Goal: Information Seeking & Learning: Learn about a topic

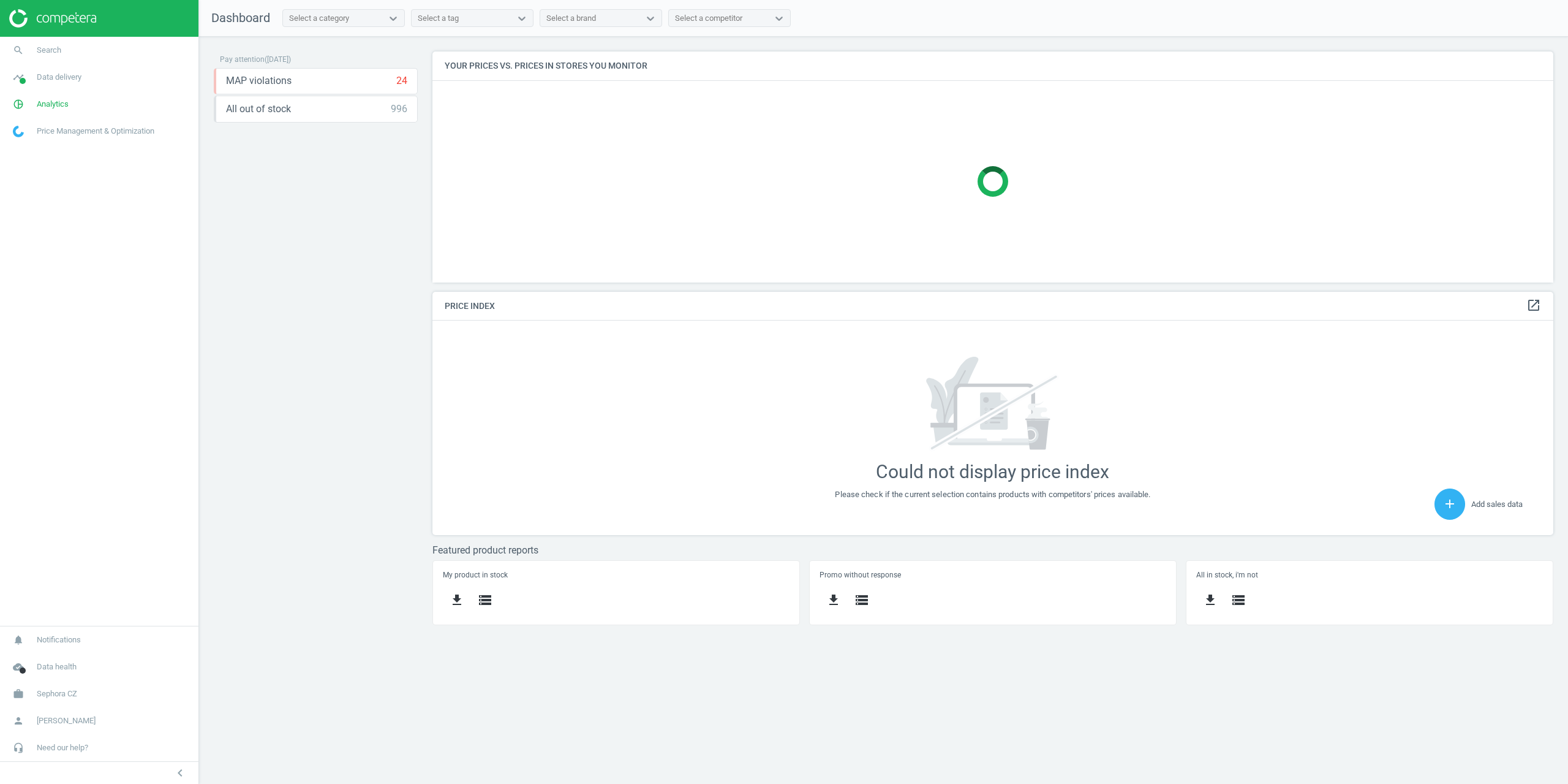
scroll to position [311, 1140]
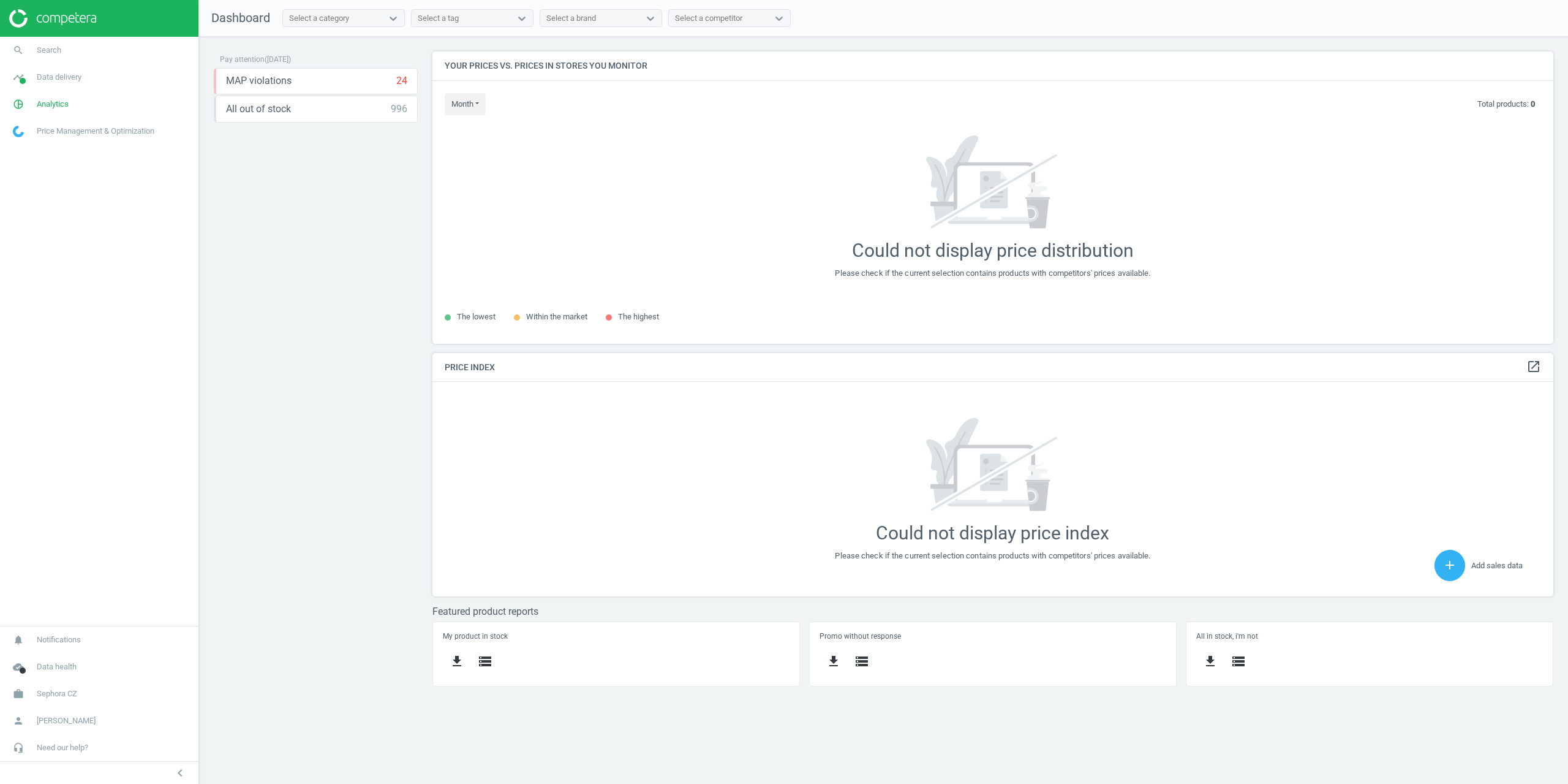
click at [336, 214] on div "Pay attention ( 02.09.25 ) MAP violations 24 keyboard_arrow_down get_app storag…" at bounding box center [315, 374] width 204 height 644
click at [68, 103] on span "Analytics" at bounding box center [53, 103] width 32 height 11
click at [29, 152] on span "Products" at bounding box center [28, 149] width 29 height 10
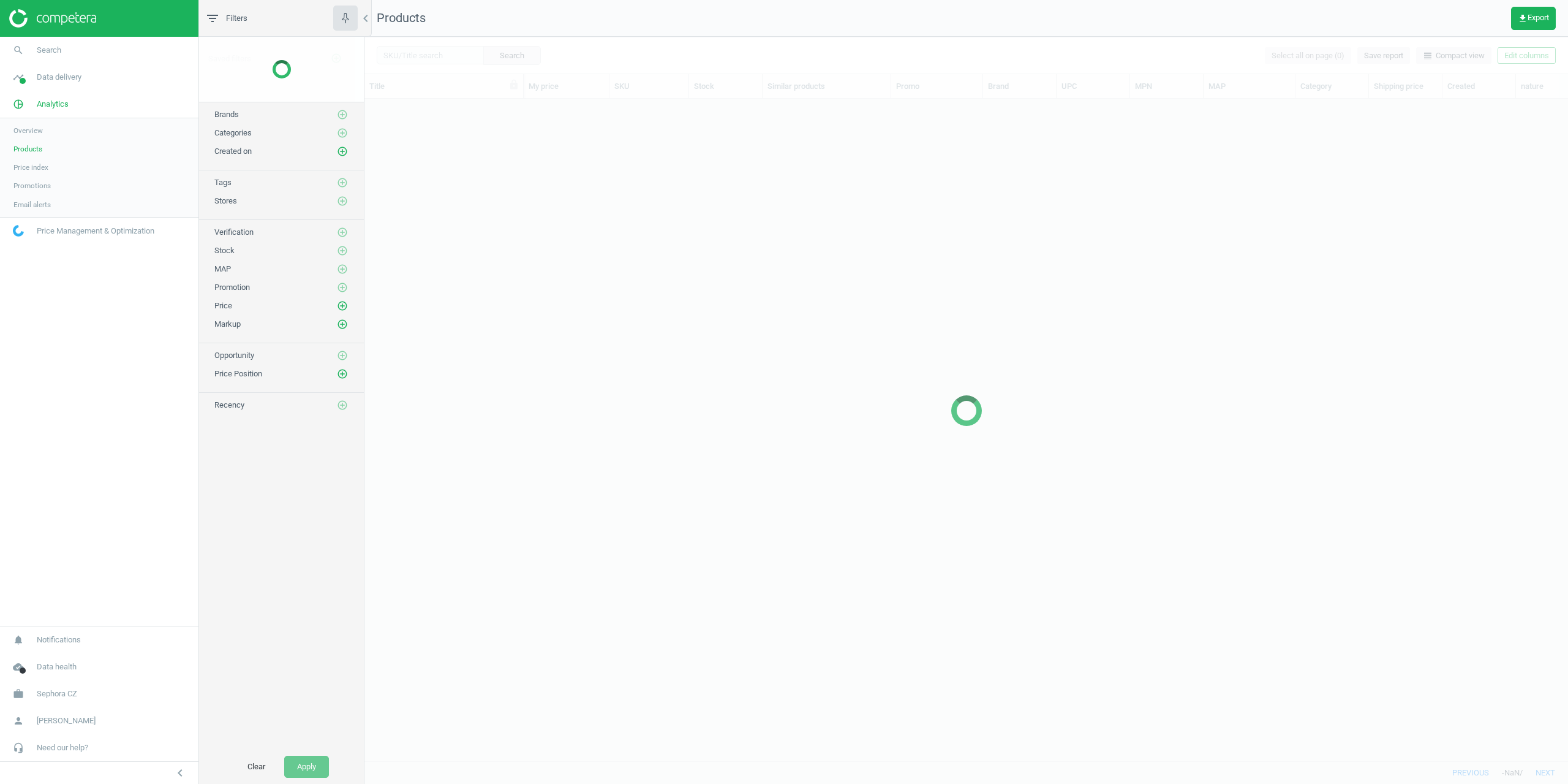
scroll to position [644, 1195]
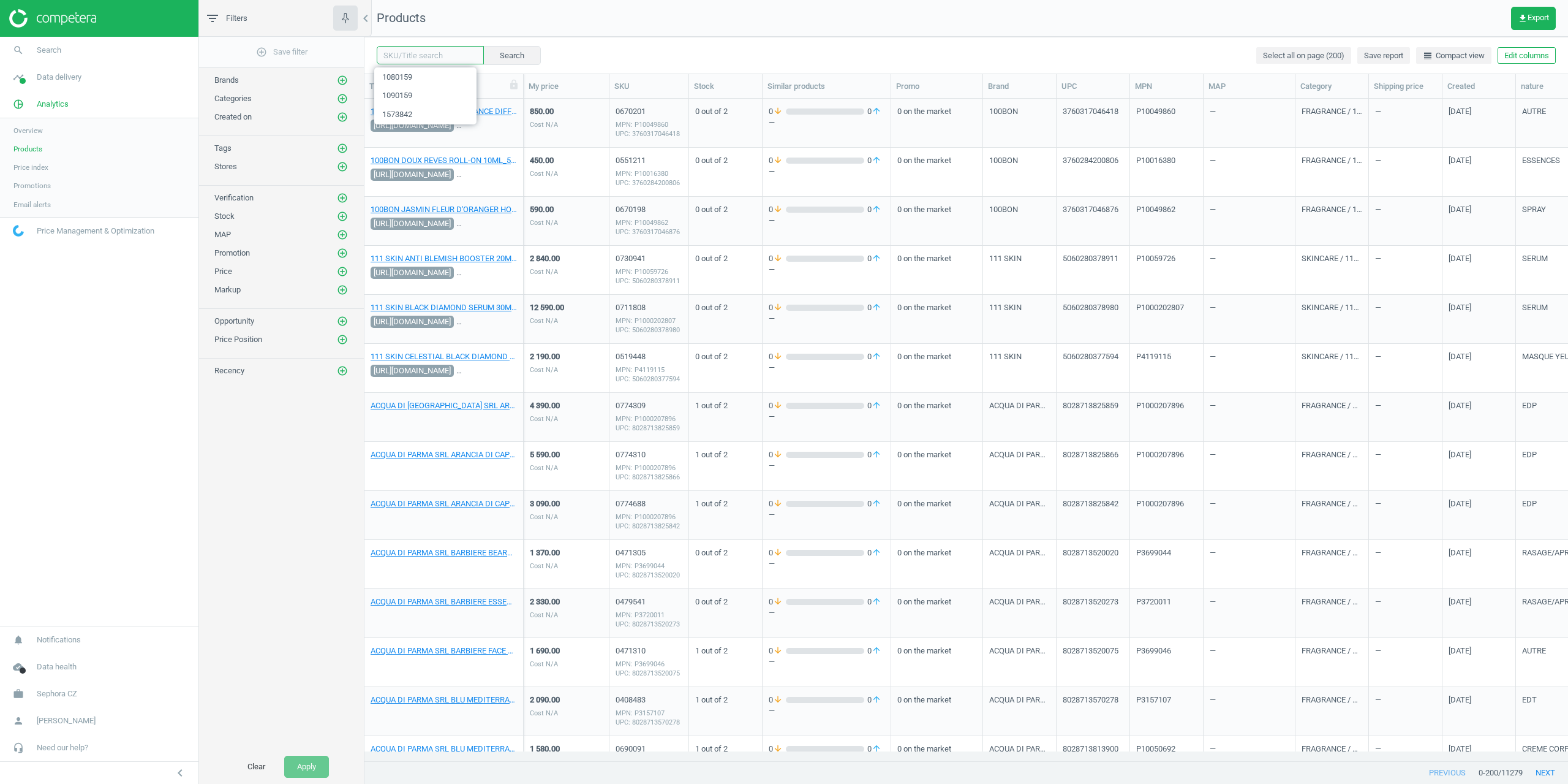
click at [430, 50] on input "text" at bounding box center [430, 55] width 108 height 18
type input "0285900"
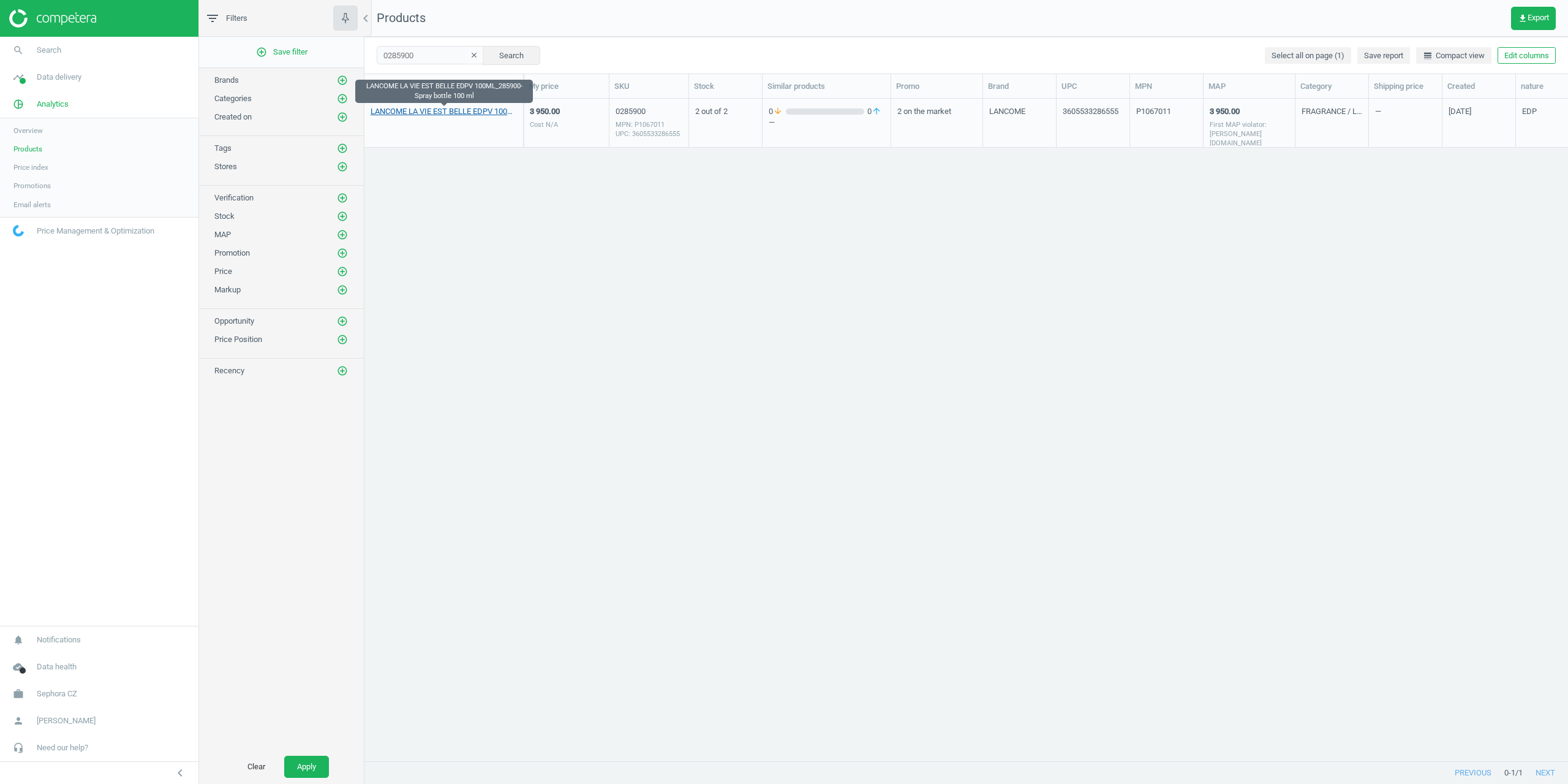
click at [412, 112] on link "LANCOME LA VIE EST BELLE EDPV 100ML_285900-Spray bottle 100 ml" at bounding box center [444, 111] width 147 height 11
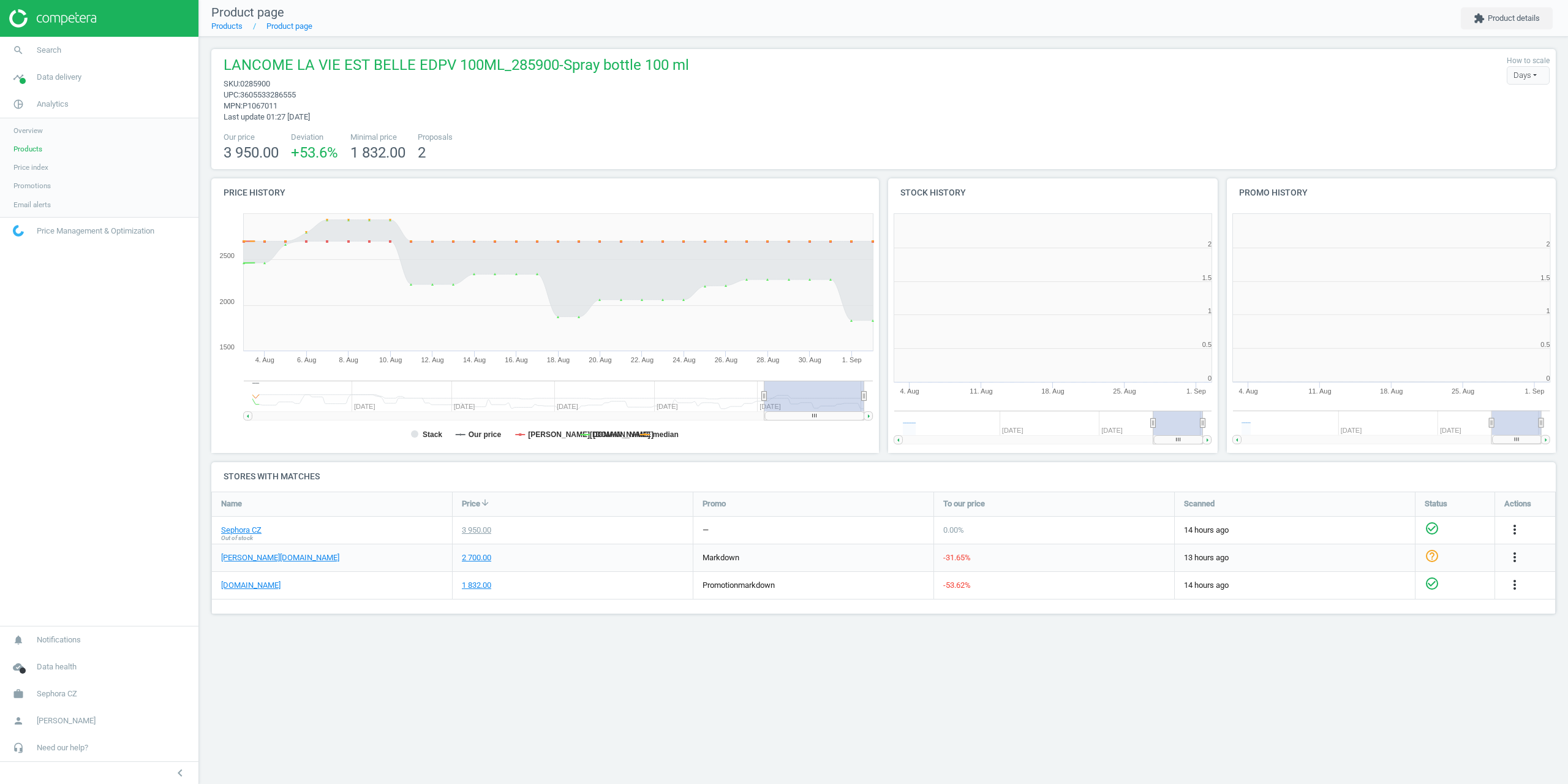
scroll to position [264, 348]
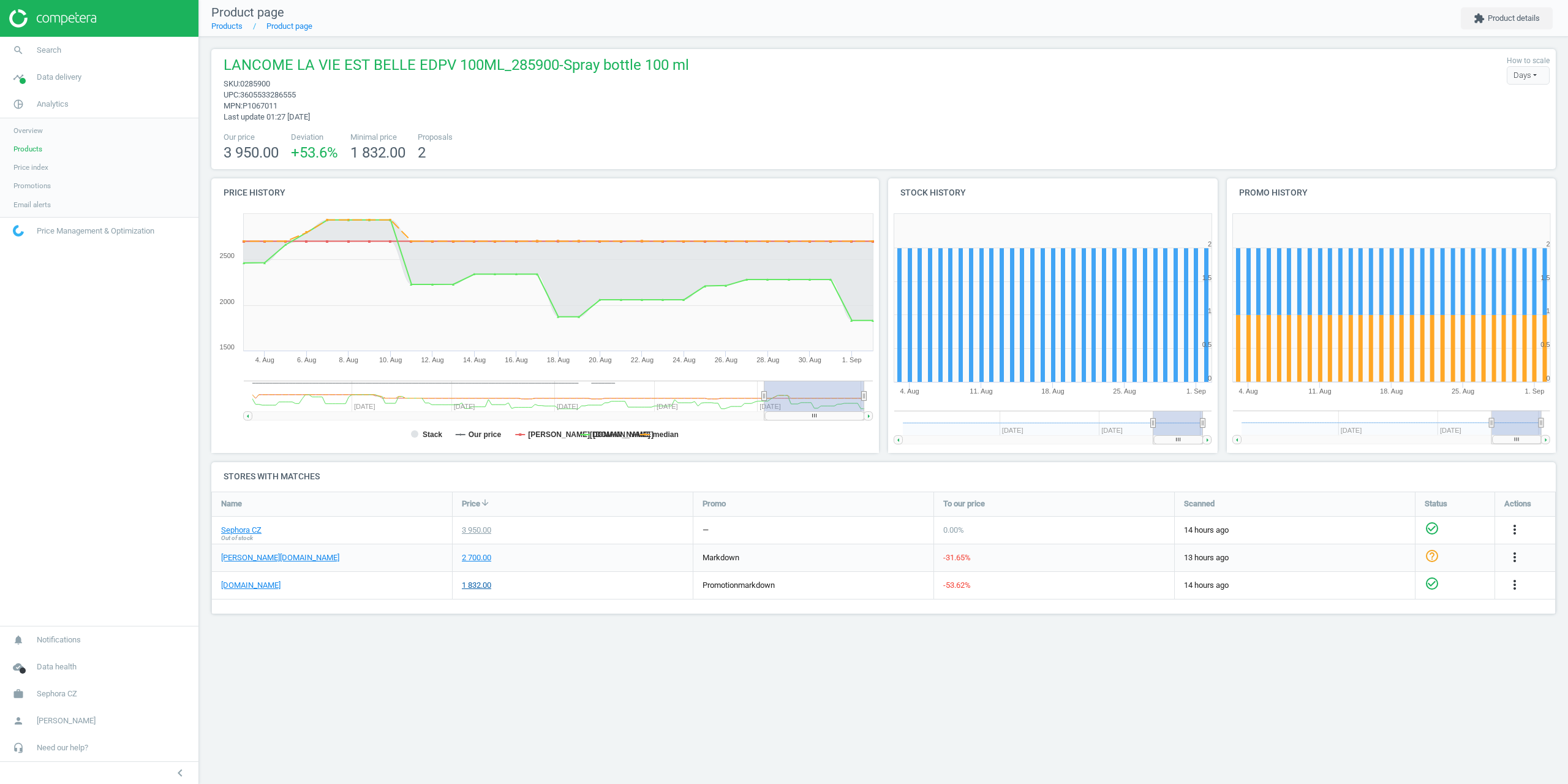
click at [482, 588] on div "1 832.00" at bounding box center [476, 585] width 29 height 11
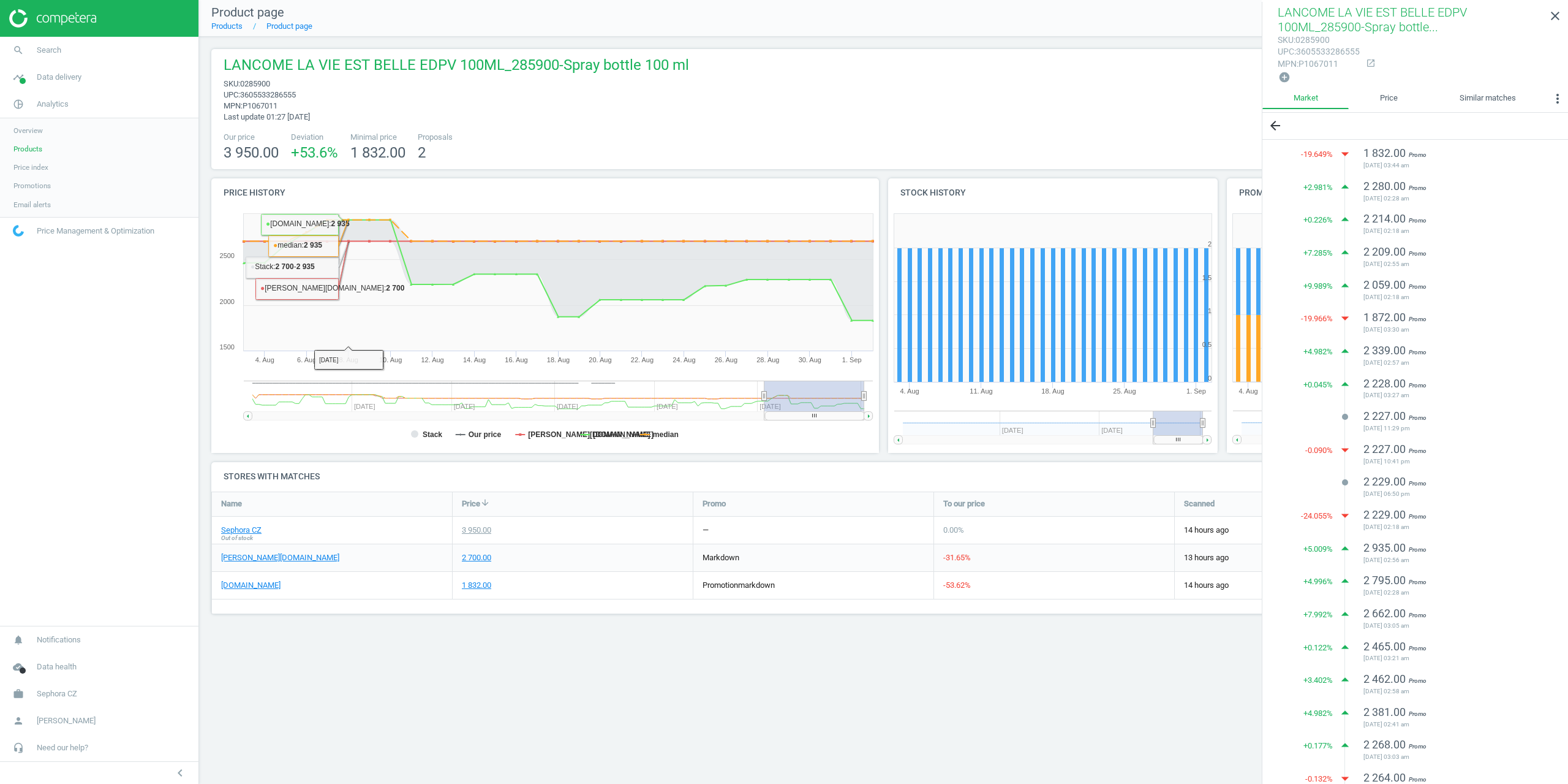
click at [268, 84] on span "0285900" at bounding box center [255, 83] width 30 height 9
copy span "0285900"
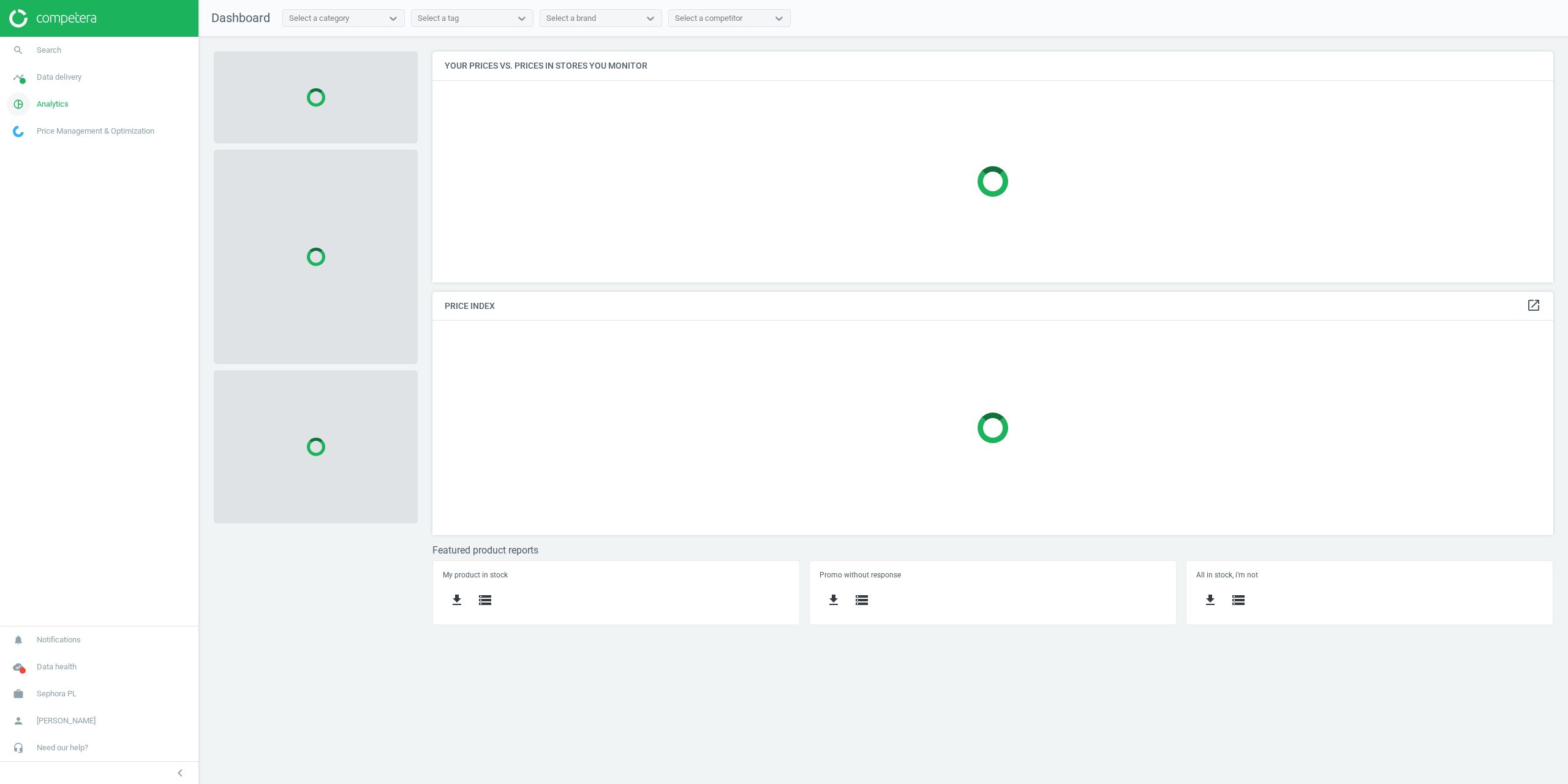
scroll to position [249, 1140]
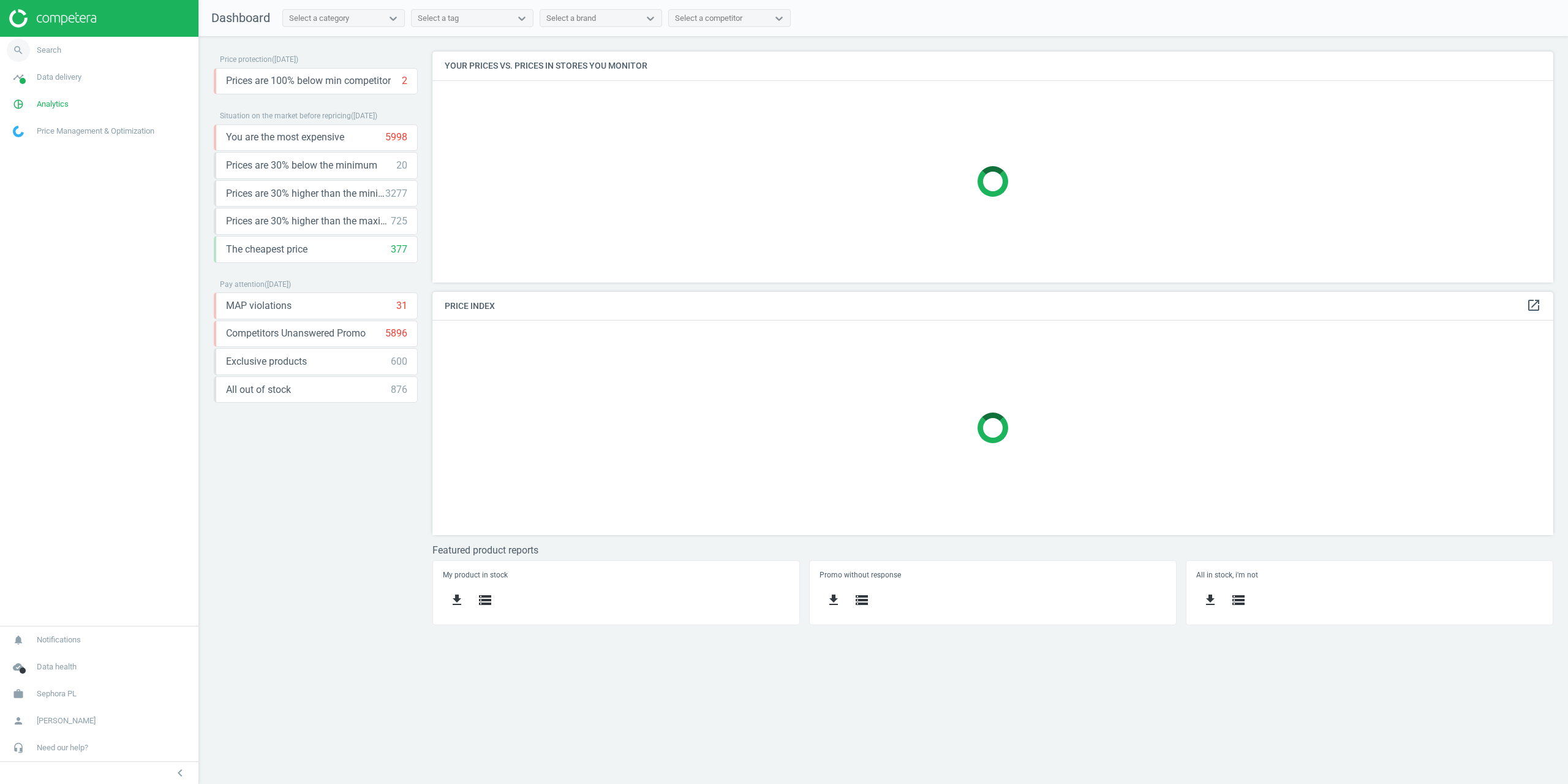
click at [48, 45] on span "Search" at bounding box center [48, 50] width 24 height 11
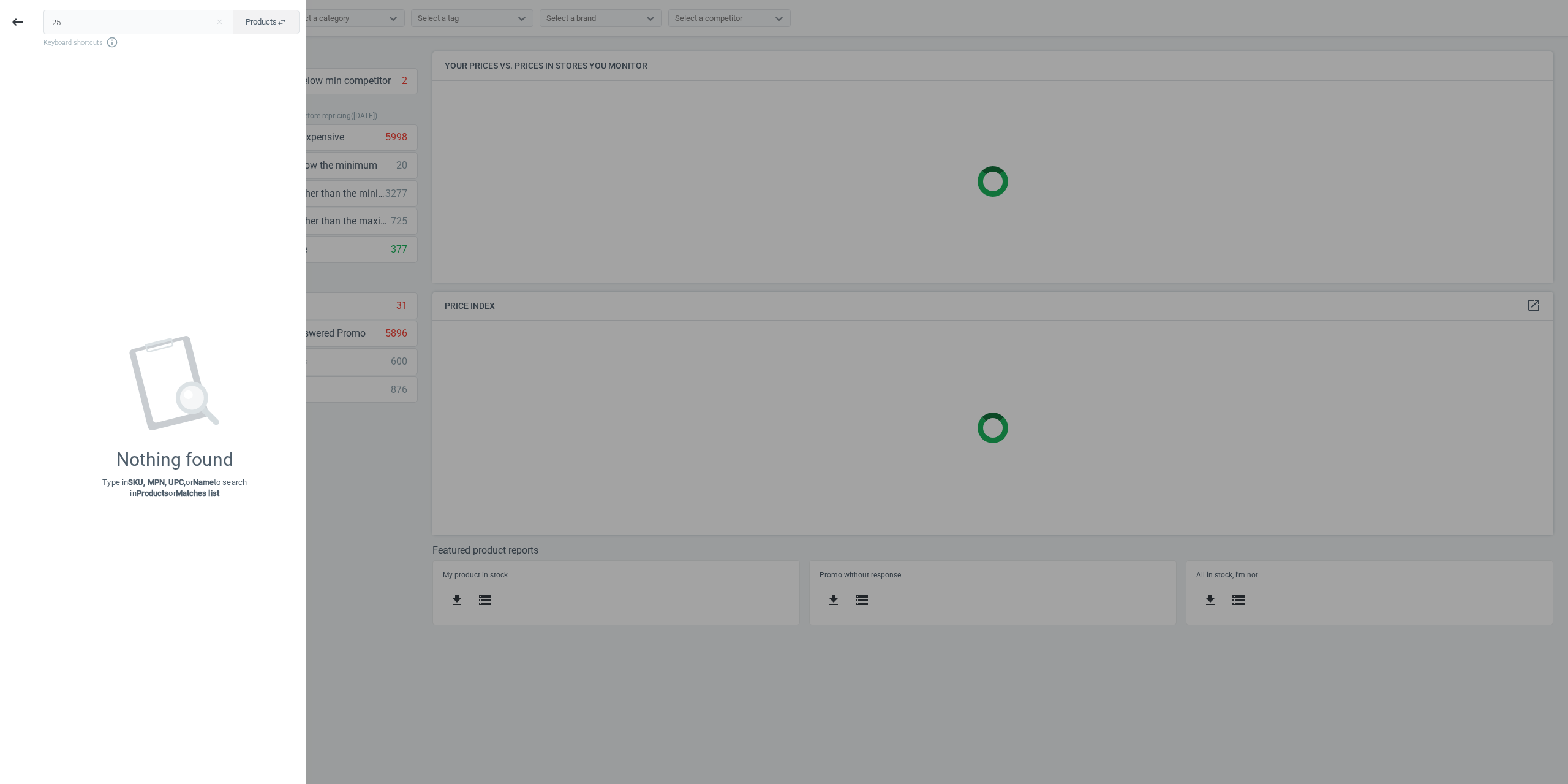
type input "2"
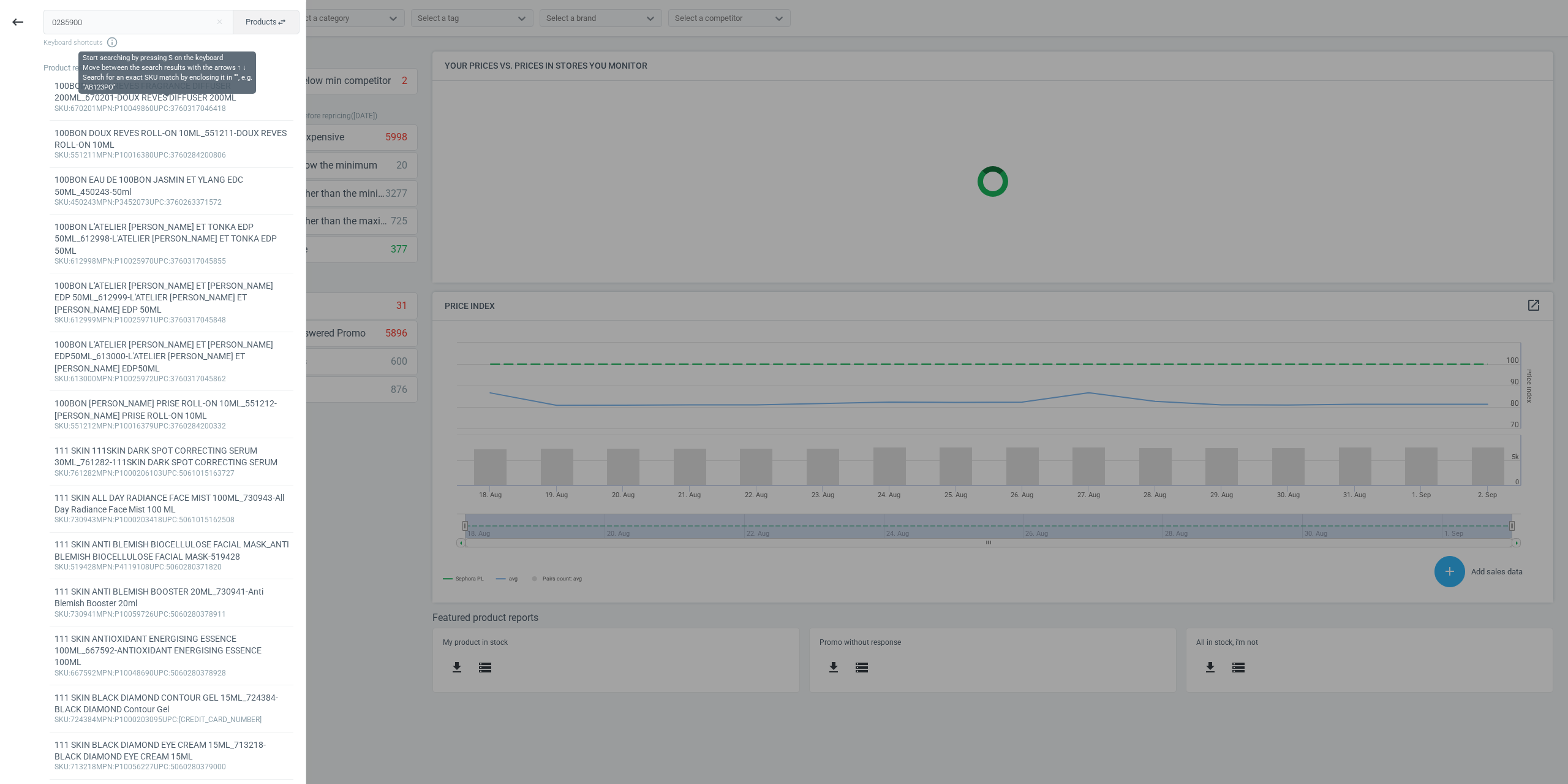
scroll to position [301, 1140]
click at [59, 29] on input "0285900" at bounding box center [138, 22] width 191 height 24
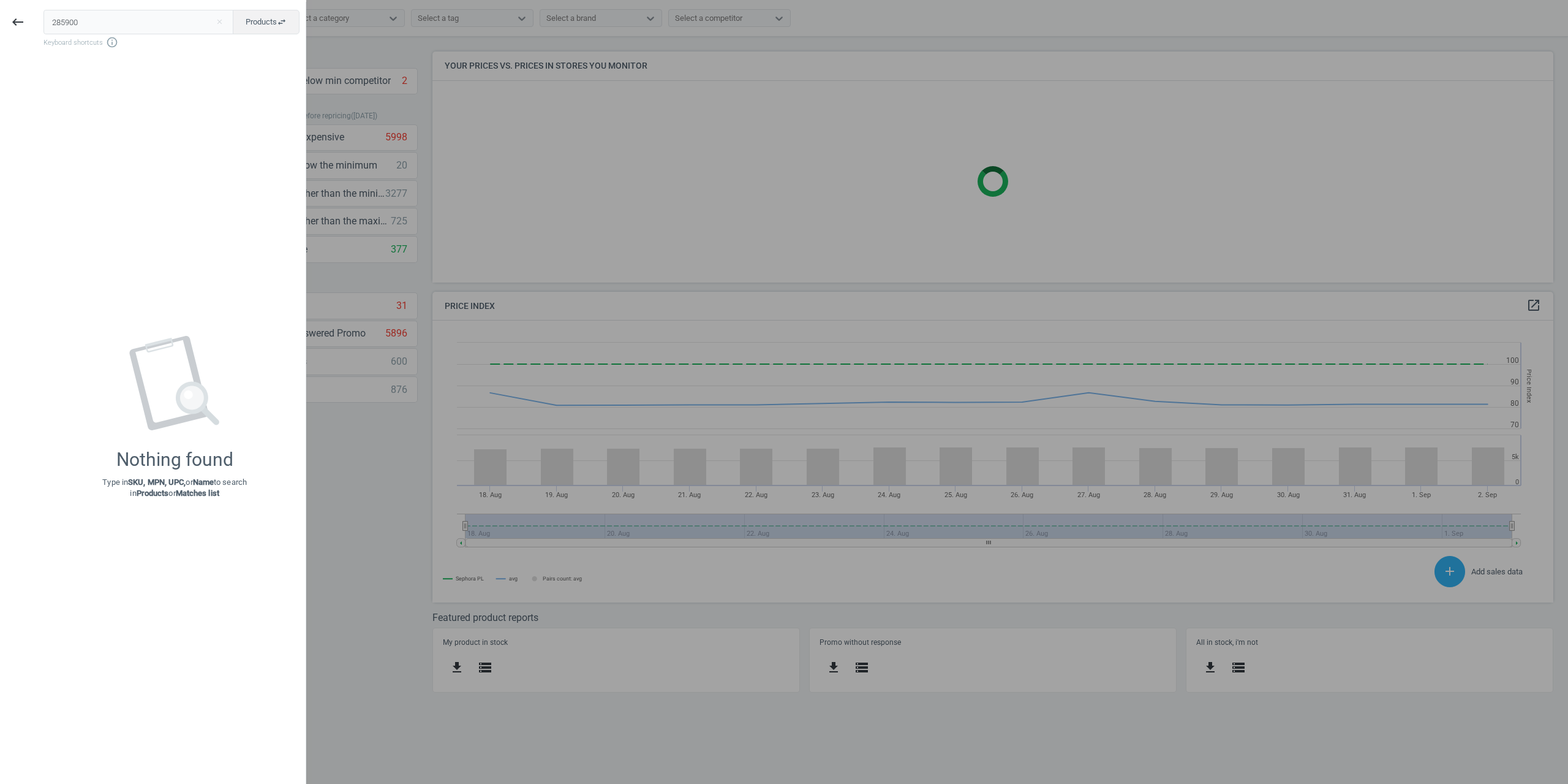
scroll to position [262, 1140]
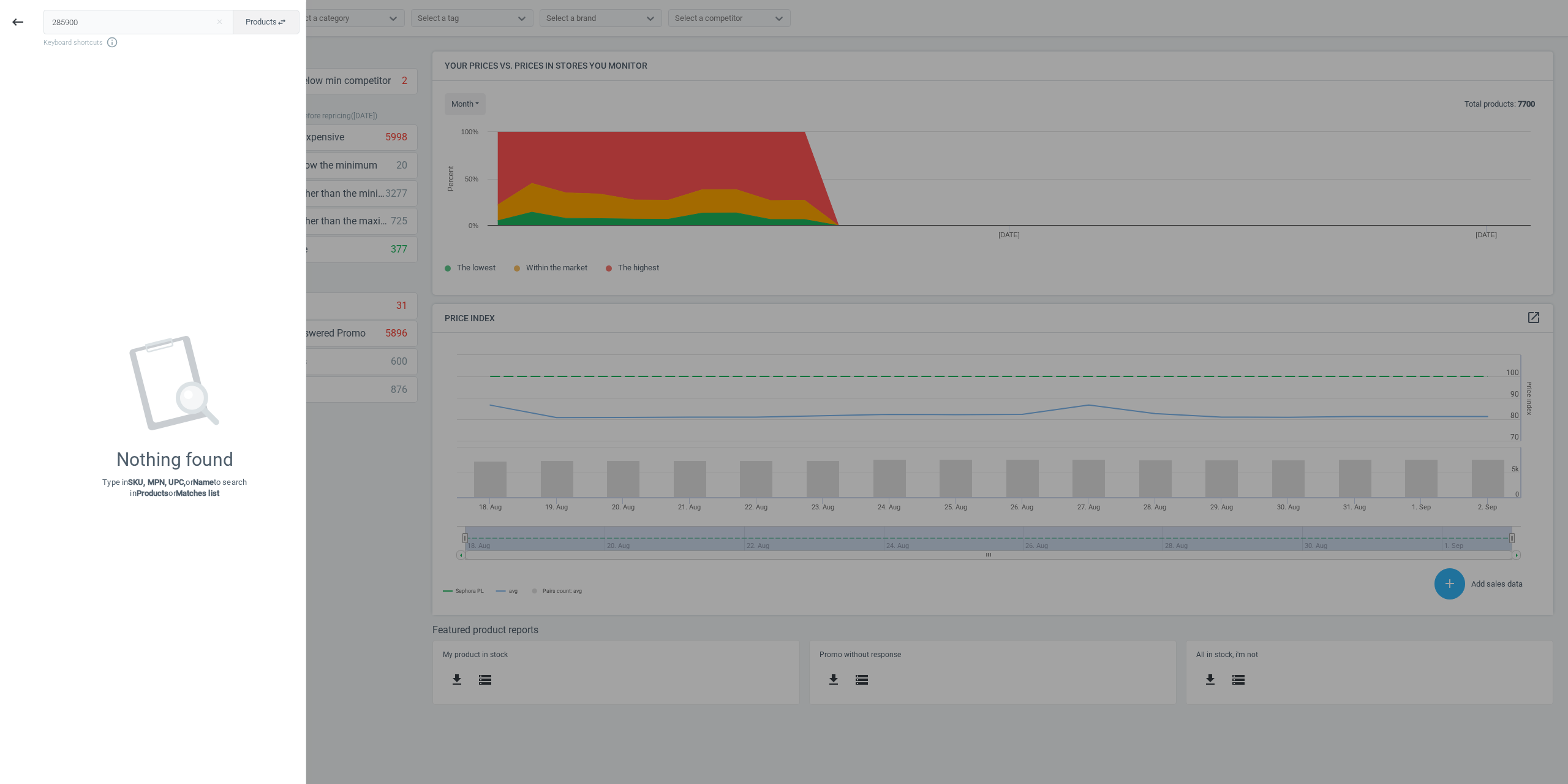
type input "285900"
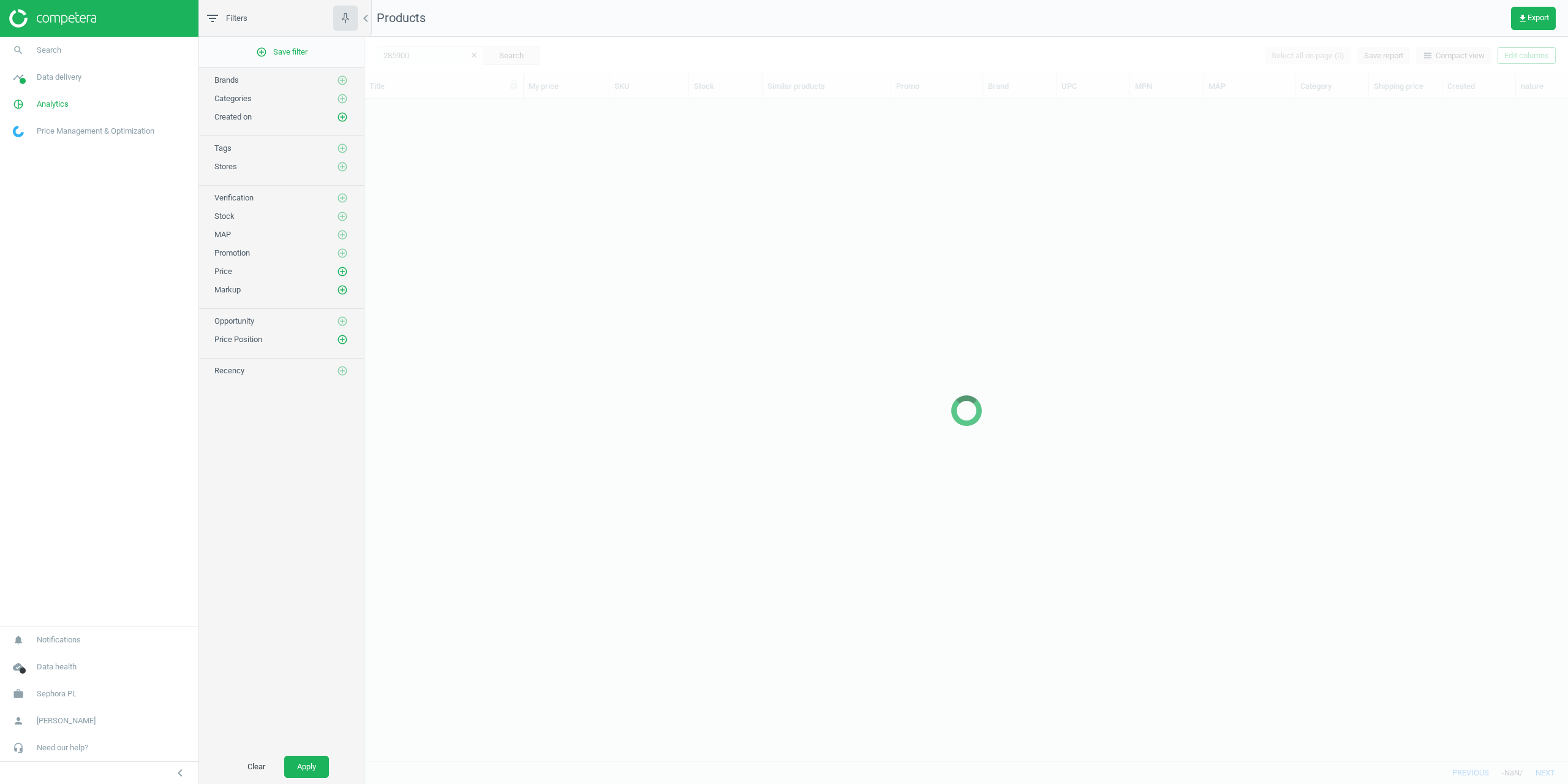
scroll to position [644, 1195]
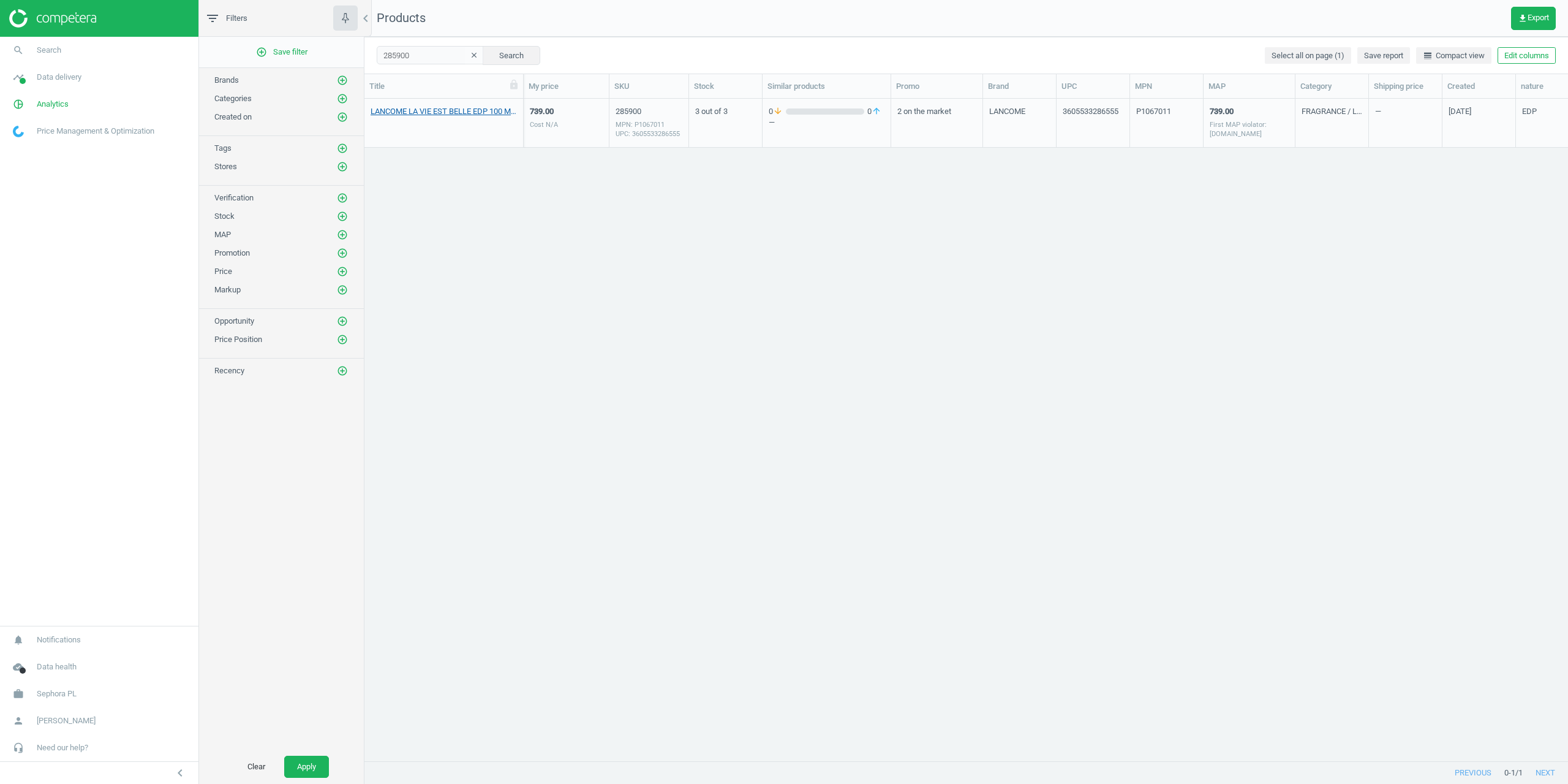
click at [413, 114] on link "LANCOME LA VIE EST BELLE EDP 100 ML_285900-Spray bottle 100 ml" at bounding box center [444, 111] width 147 height 11
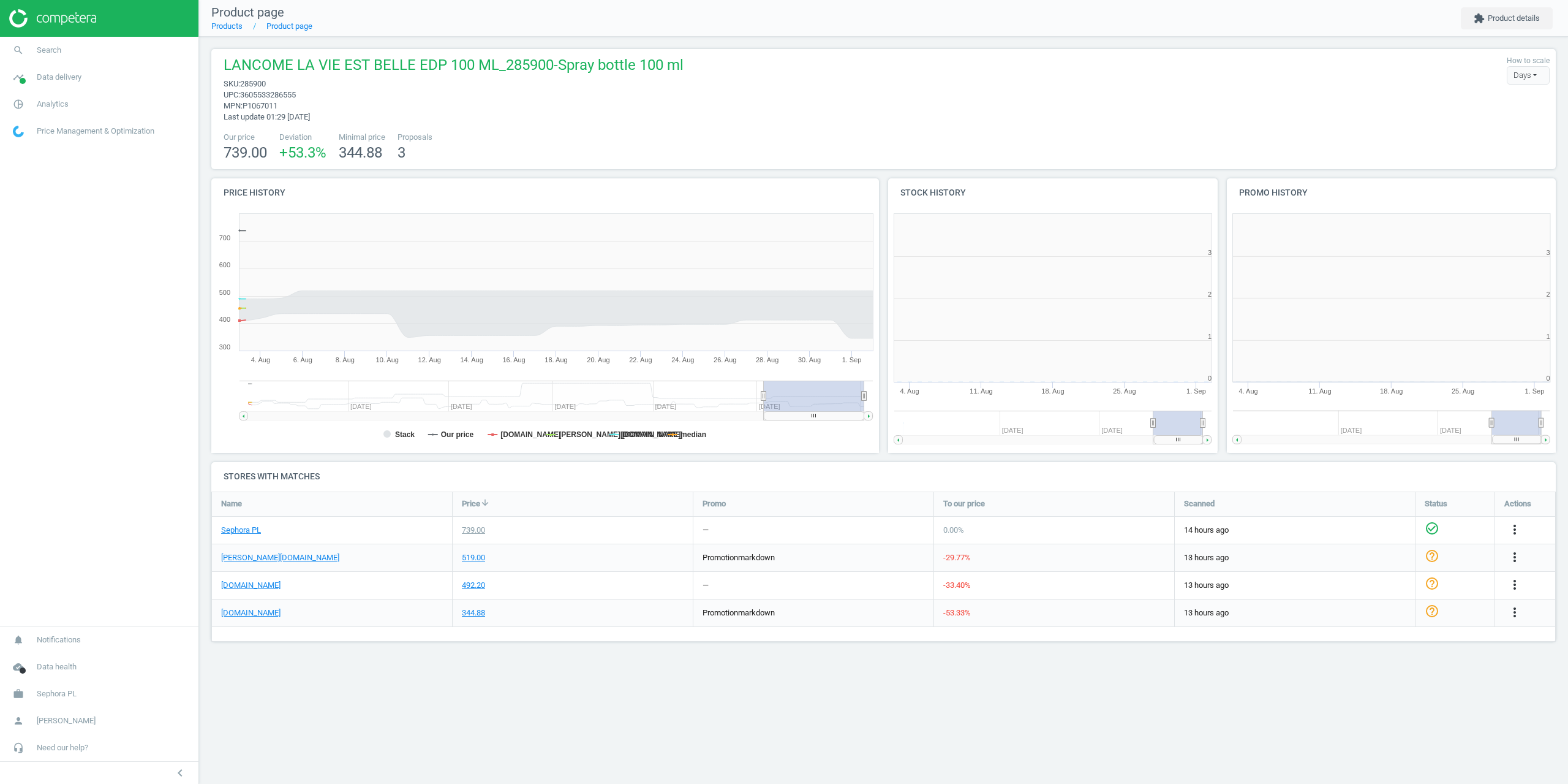
scroll to position [264, 348]
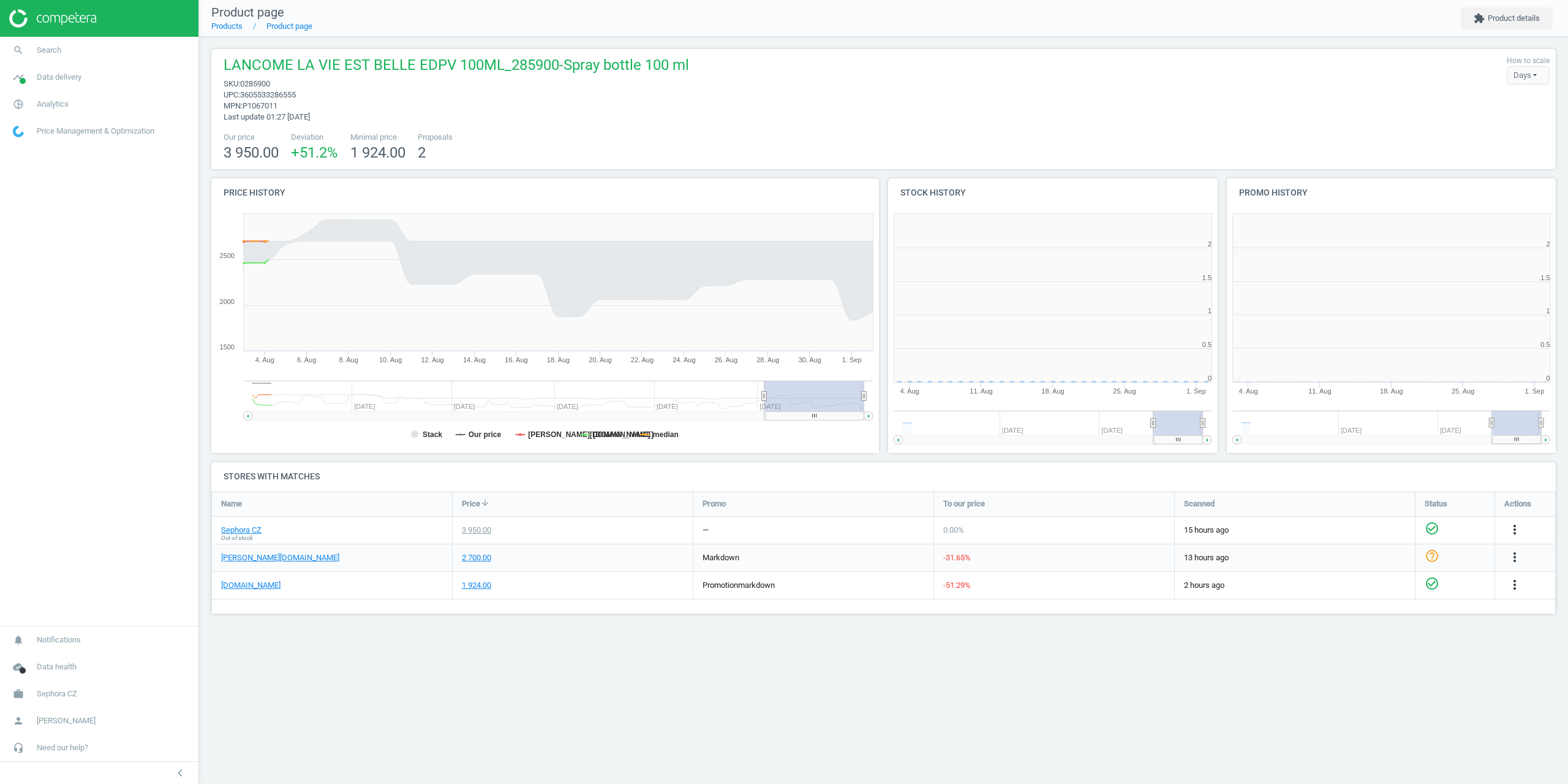
scroll to position [264, 348]
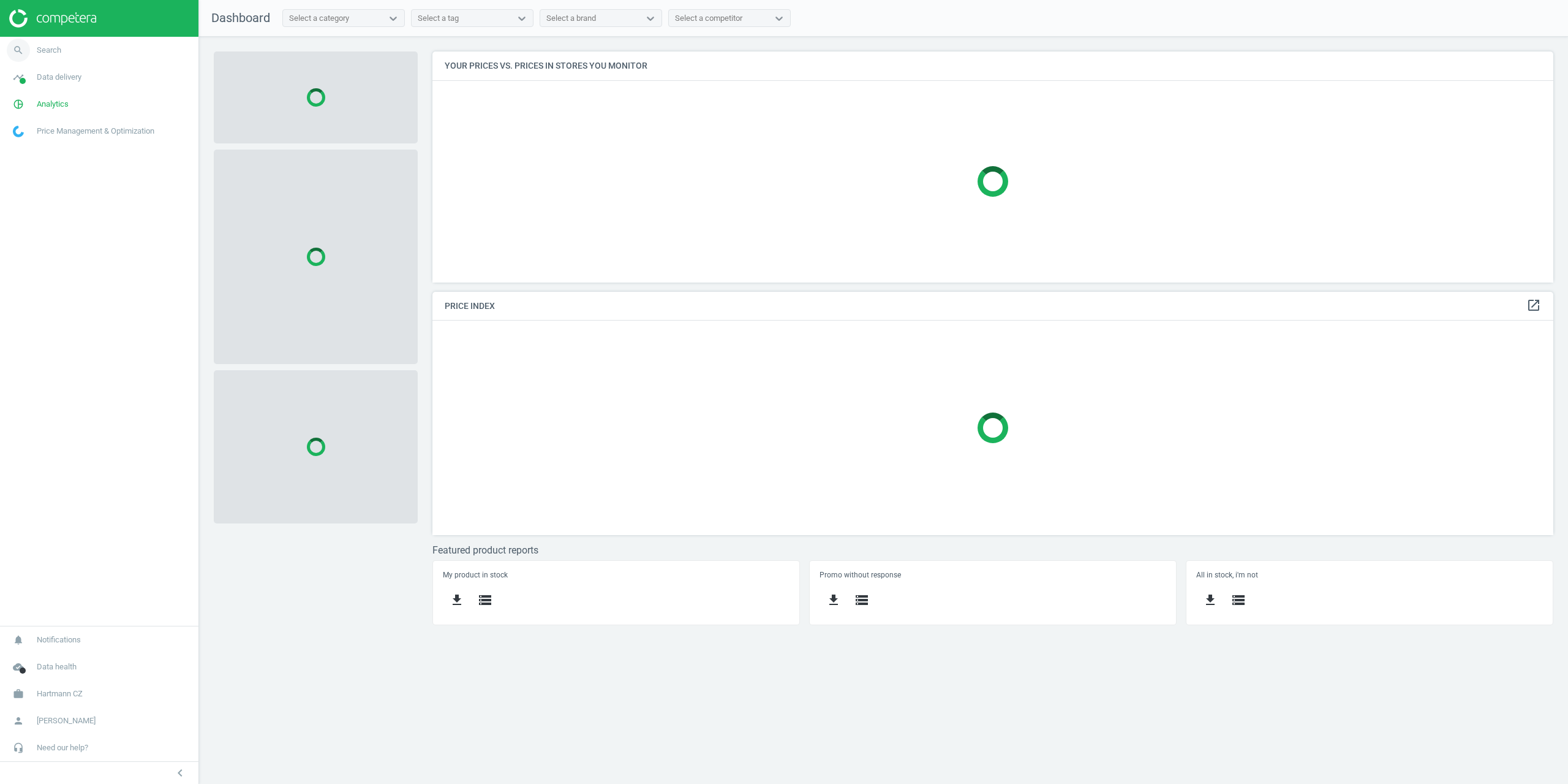
scroll to position [249, 1140]
click at [82, 78] on link "timeline Data delivery" at bounding box center [99, 77] width 198 height 27
click at [40, 230] on link "pie_chart_outlined Analytics" at bounding box center [99, 241] width 198 height 27
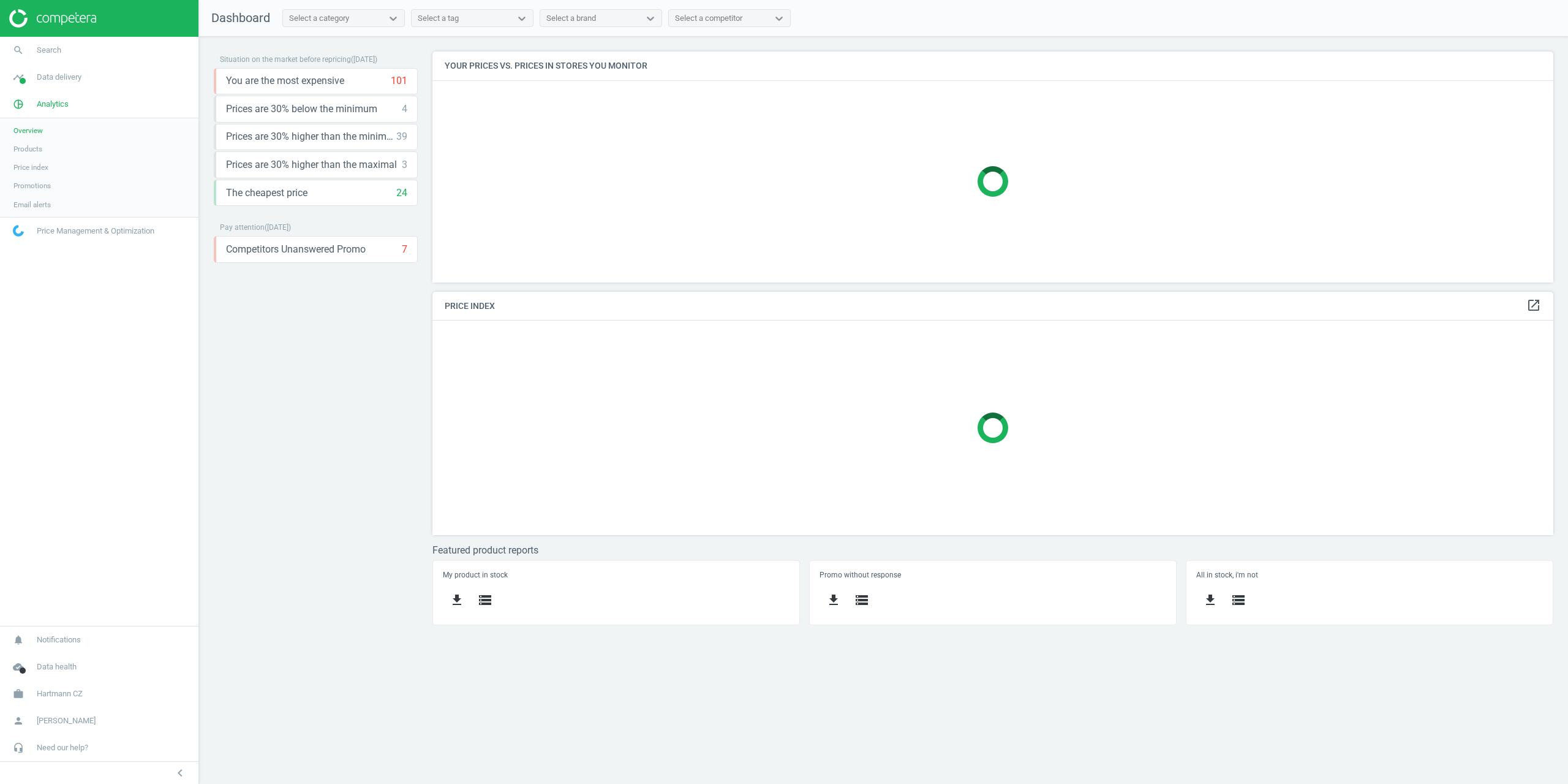
click at [34, 145] on span "Products" at bounding box center [28, 149] width 29 height 10
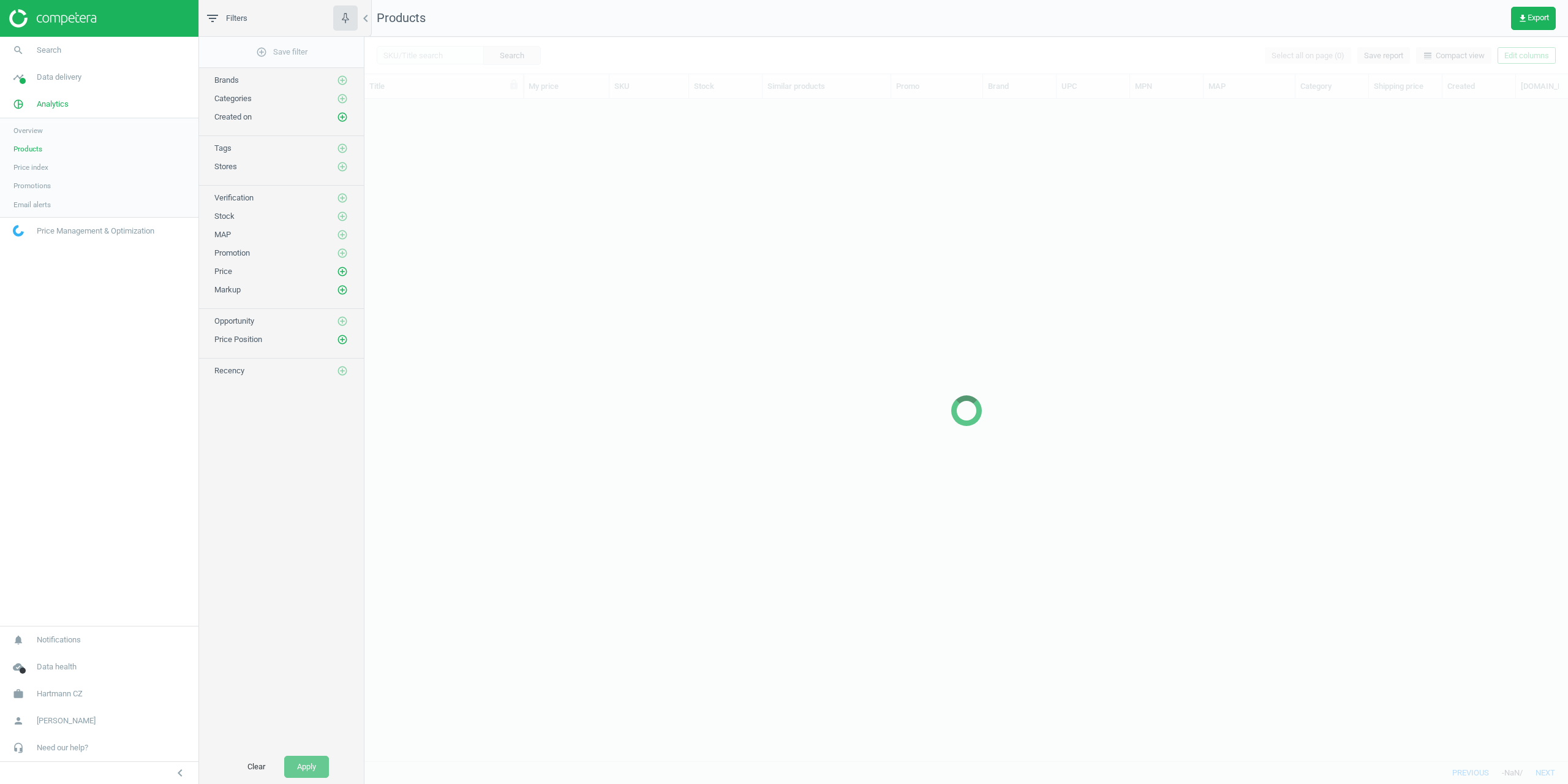
scroll to position [644, 1195]
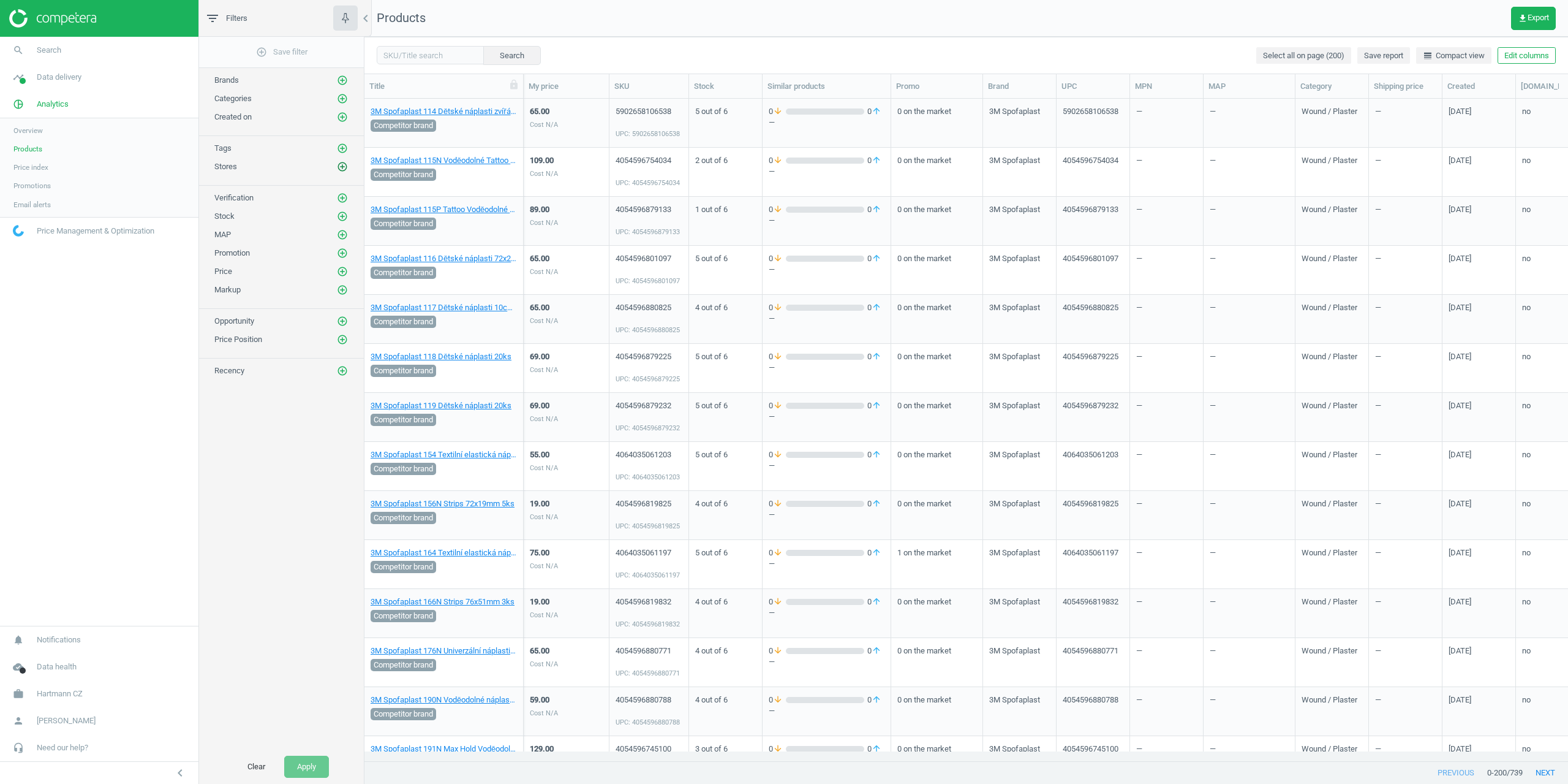
click at [344, 168] on icon "add_circle_outline" at bounding box center [342, 166] width 11 height 11
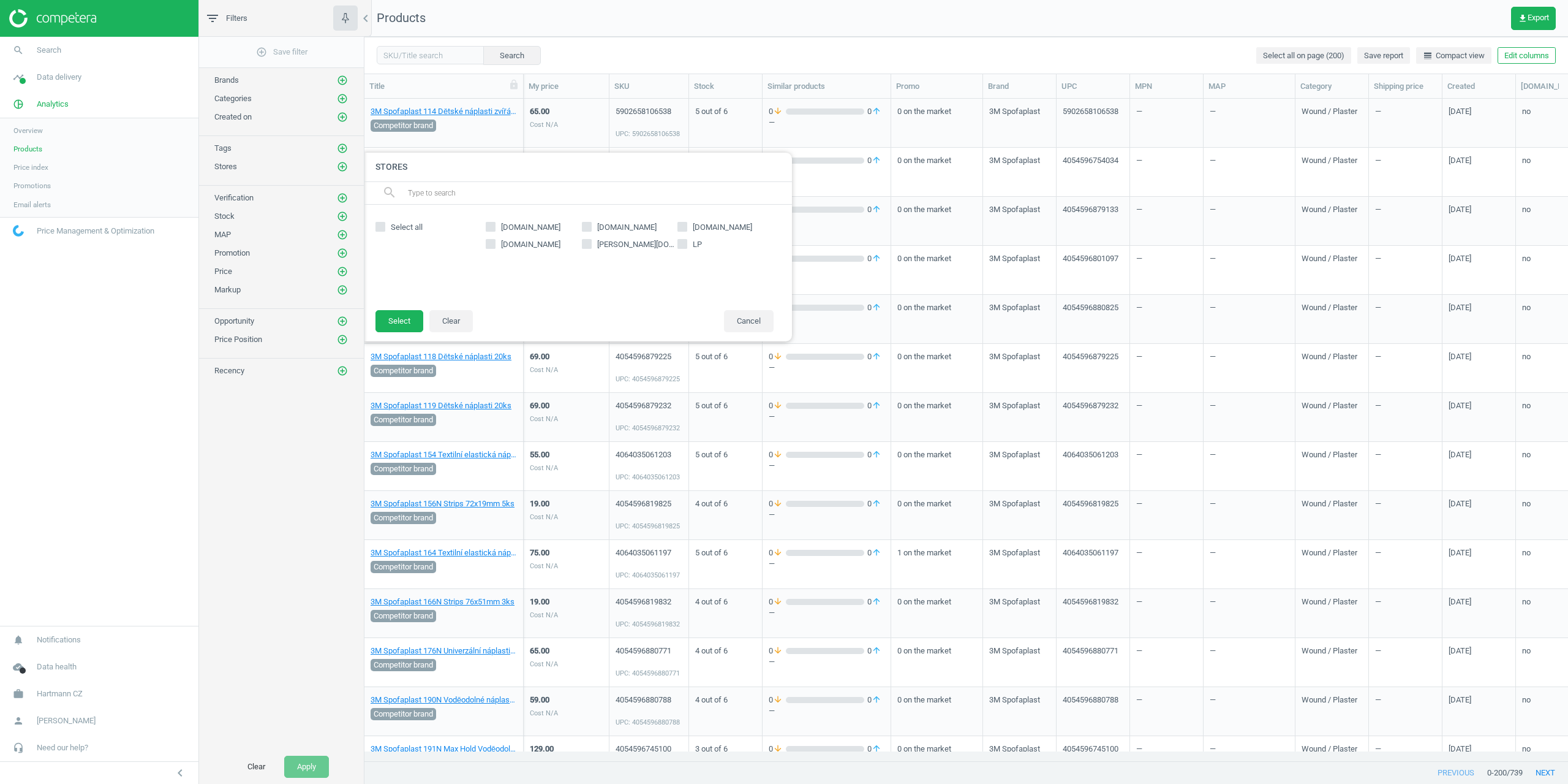
click at [600, 229] on span "heureka.cz" at bounding box center [627, 227] width 64 height 11
click at [590, 229] on input "heureka.cz" at bounding box center [587, 227] width 8 height 8
checkbox input "true"
click at [373, 318] on footer "Select Clear Cancel" at bounding box center [578, 325] width 428 height 32
click at [380, 318] on button "Select" at bounding box center [398, 321] width 48 height 22
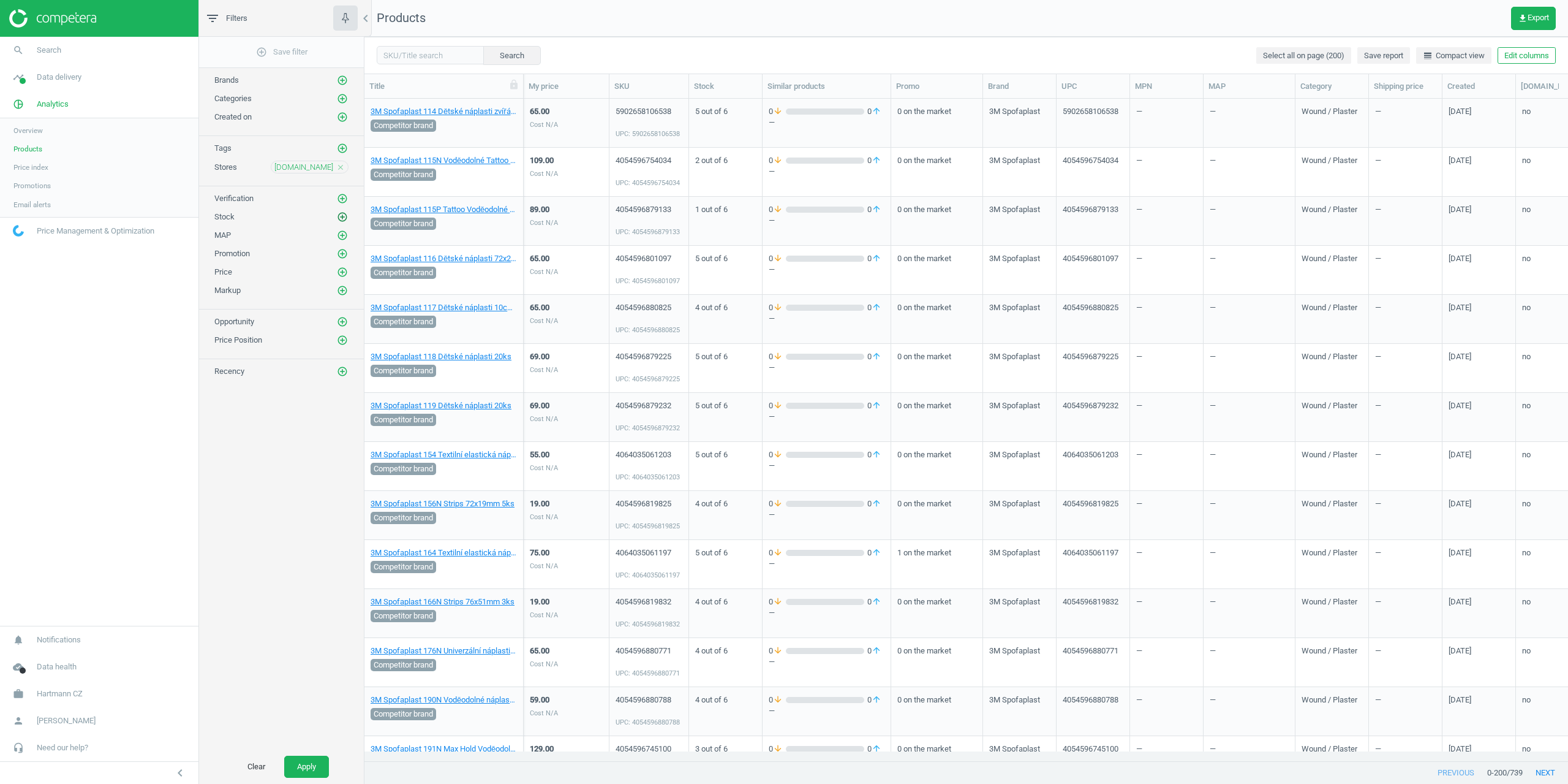
click at [345, 221] on icon "add_circle_outline" at bounding box center [342, 217] width 11 height 11
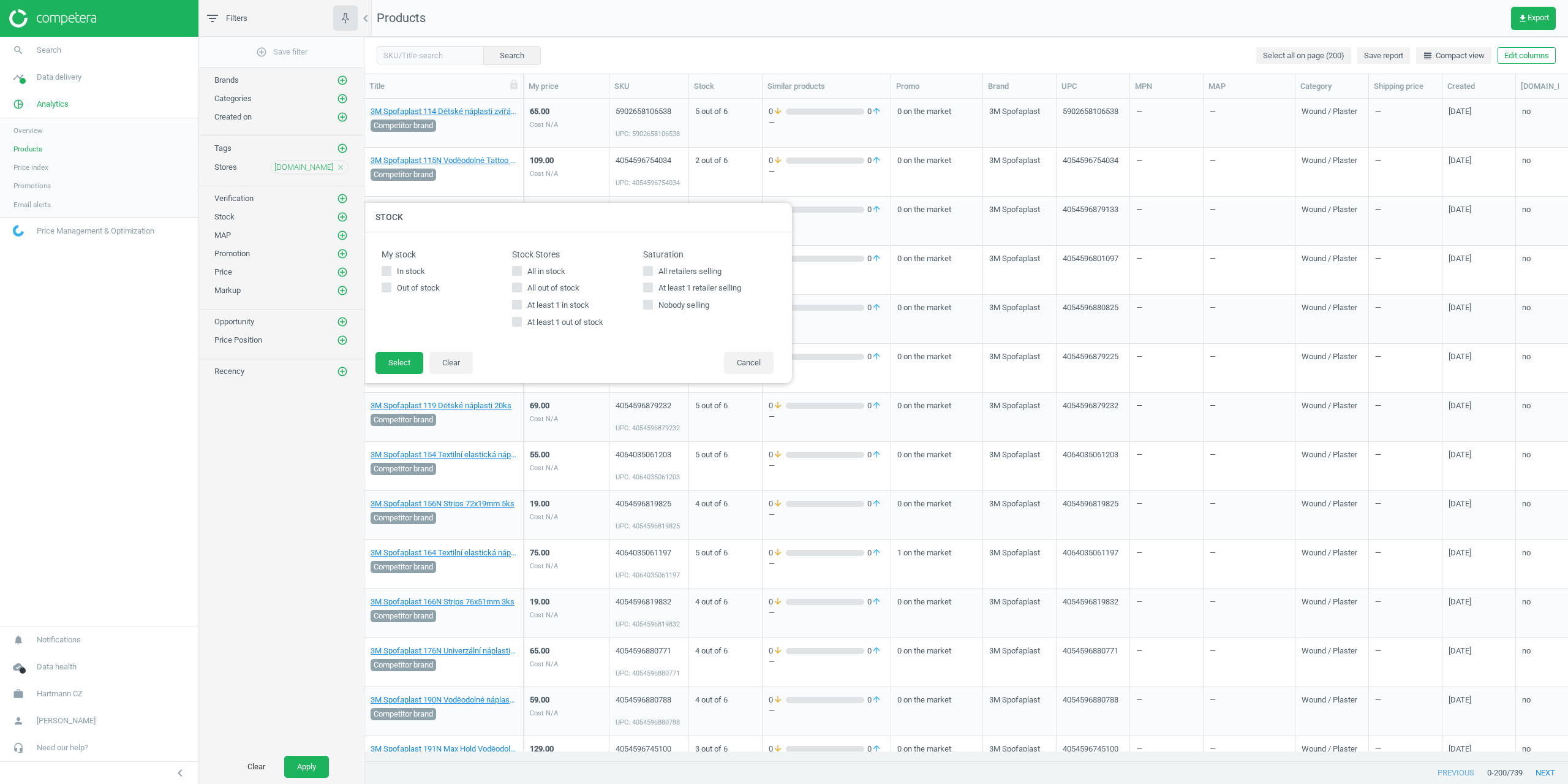
click at [528, 327] on span "At least 1 out of stock" at bounding box center [565, 322] width 81 height 11
click at [521, 326] on input "At least 1 out of stock" at bounding box center [518, 322] width 8 height 8
checkbox input "true"
click at [519, 311] on div "All in stock All out of stock At least 1 in stock At least 1 out of stock" at bounding box center [577, 297] width 131 height 63
click at [519, 329] on div "Stock Stores All in stock All out of stock At least 1 in stock At least 1 out o…" at bounding box center [577, 292] width 131 height 85
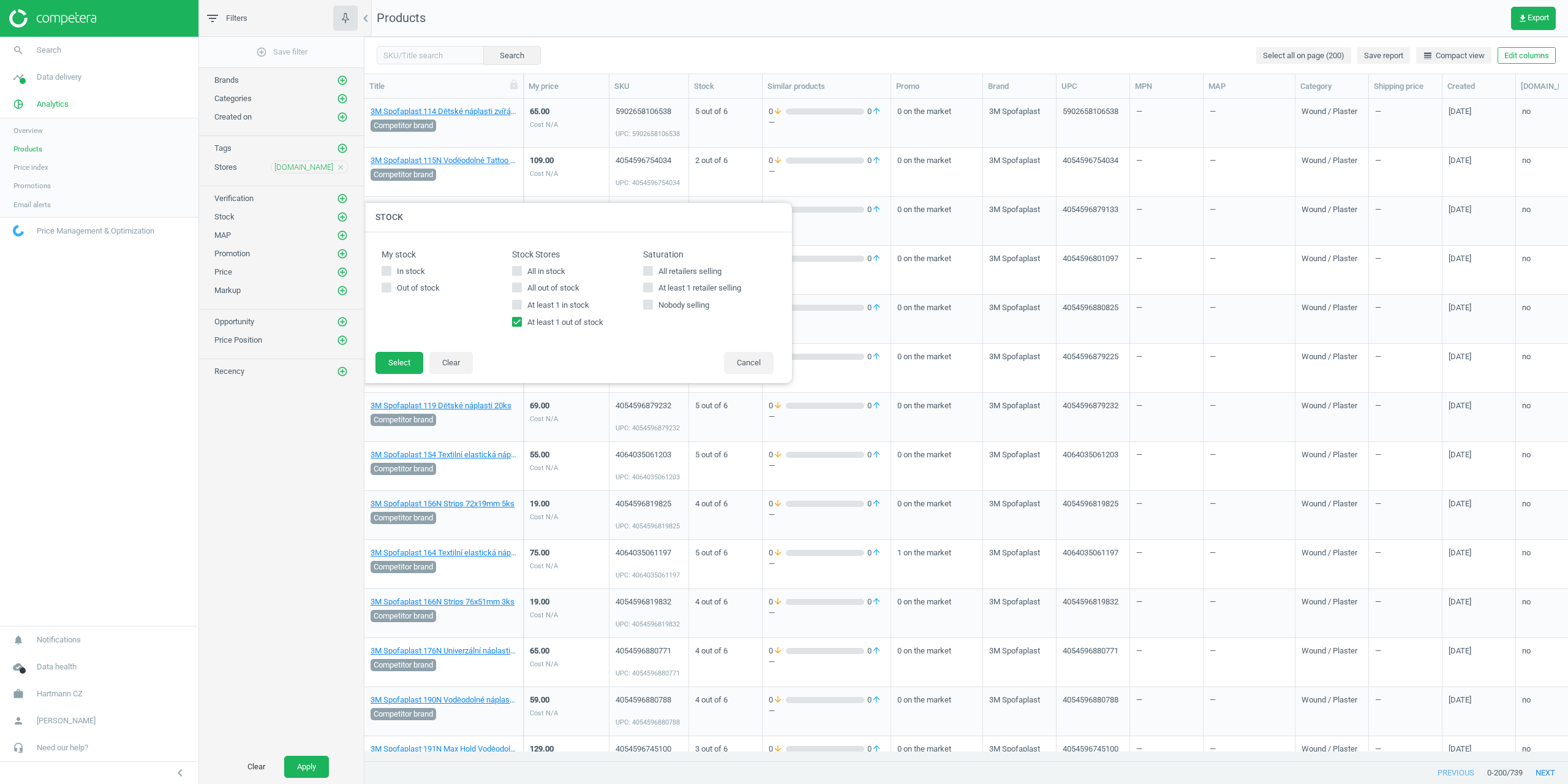
click at [514, 309] on input "At least 1 in stock" at bounding box center [518, 305] width 8 height 8
checkbox input "true"
click at [517, 317] on icon at bounding box center [517, 322] width 10 height 10
click at [517, 318] on input "At least 1 out of stock" at bounding box center [518, 322] width 8 height 8
checkbox input "false"
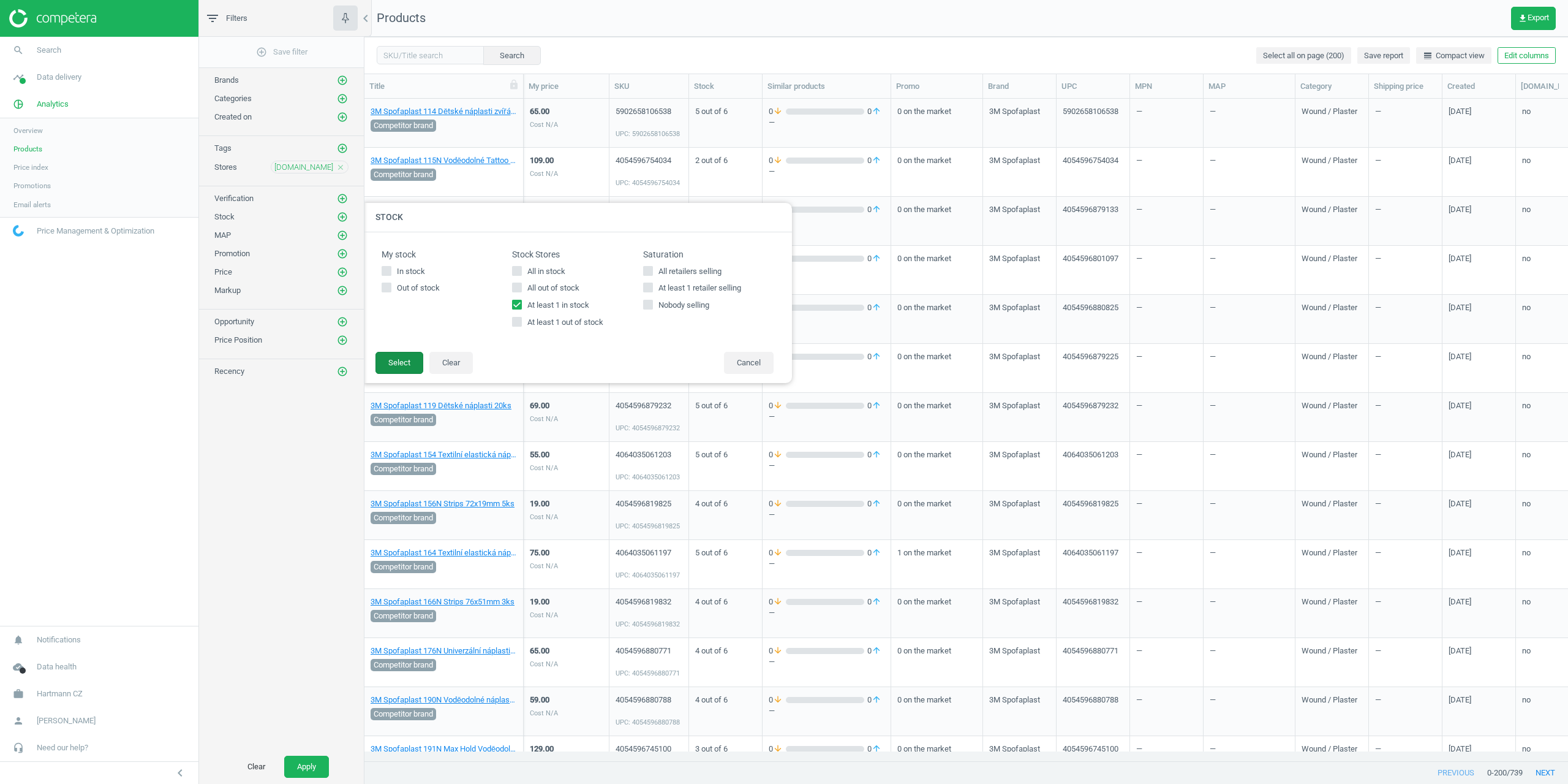
click at [393, 371] on button "Select" at bounding box center [398, 363] width 48 height 22
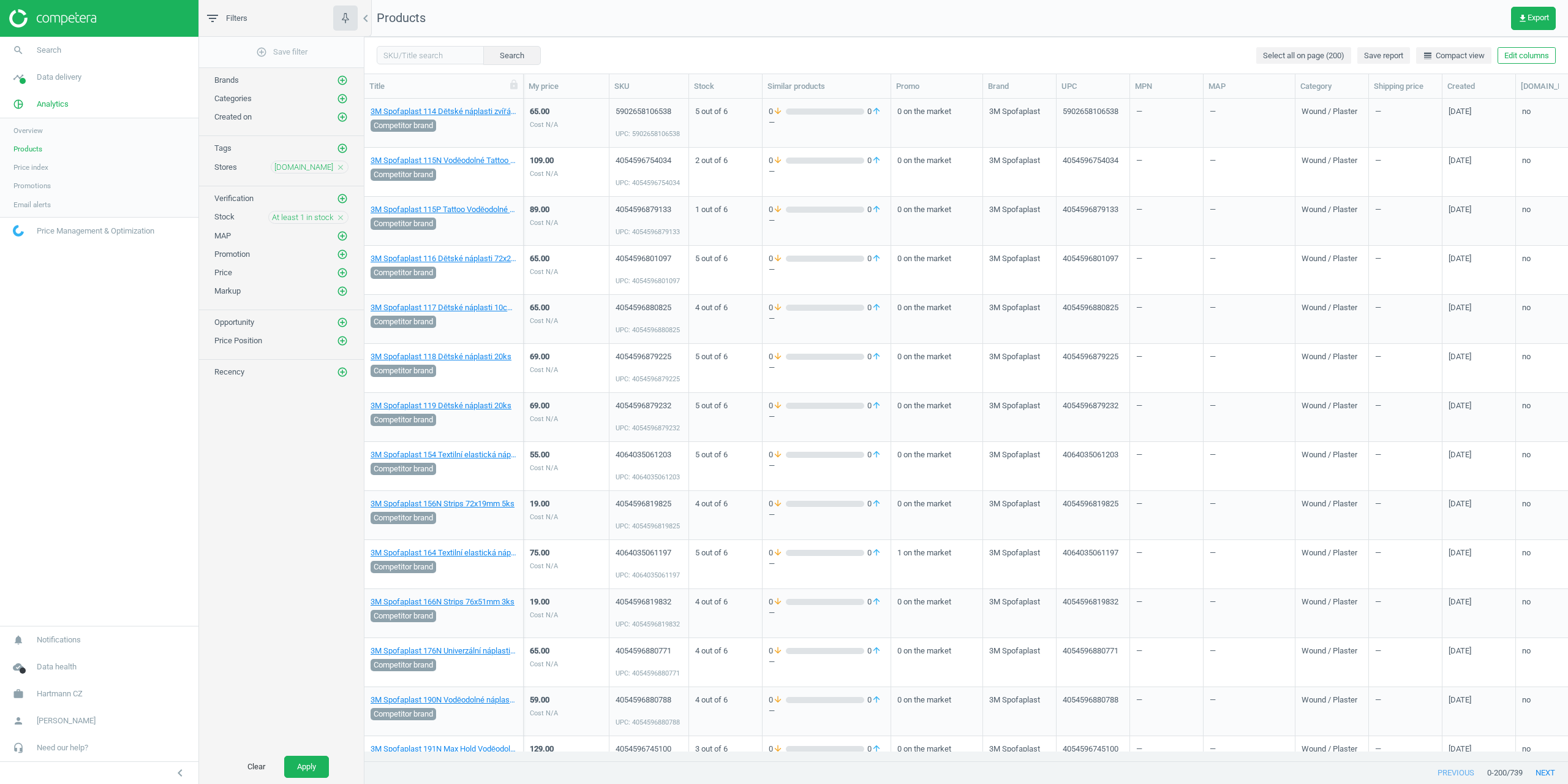
click at [297, 748] on div "add_circle_outline Save filter Brands add_circle_outline Categories add_circle_…" at bounding box center [282, 393] width 165 height 713
click at [297, 758] on button "Apply" at bounding box center [307, 766] width 45 height 22
click at [437, 113] on link "3M Spofaplast 114 Dětské náplasti zvířátka 20ks" at bounding box center [444, 111] width 147 height 11
